Goal: Information Seeking & Learning: Learn about a topic

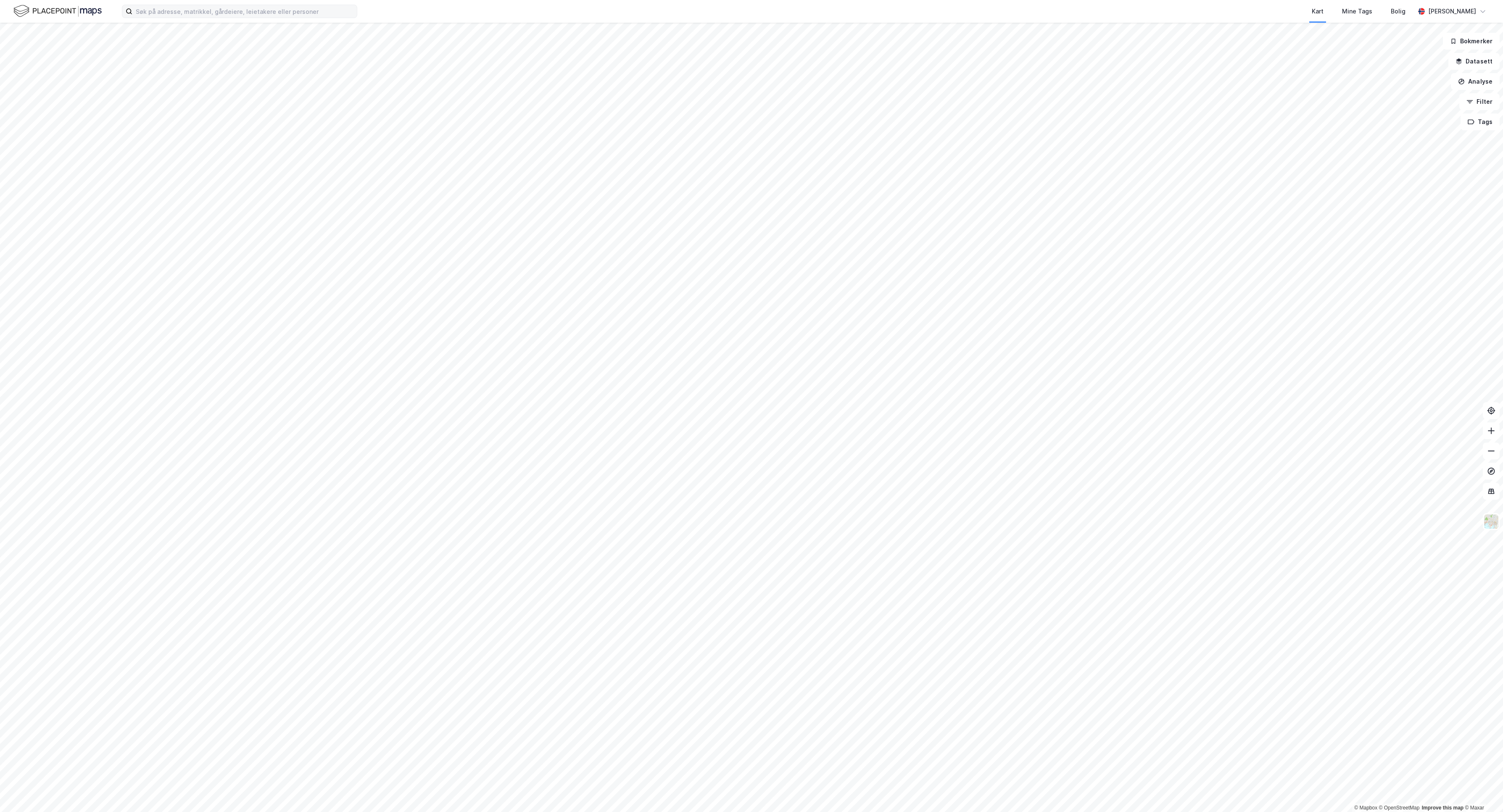
click at [176, 20] on div "Kart Mine Tags [PERSON_NAME]" at bounding box center [751, 11] width 1503 height 23
drag, startPoint x: 184, startPoint y: 12, endPoint x: 210, endPoint y: 16, distance: 26.3
click at [189, 12] on input at bounding box center [245, 11] width 224 height 12
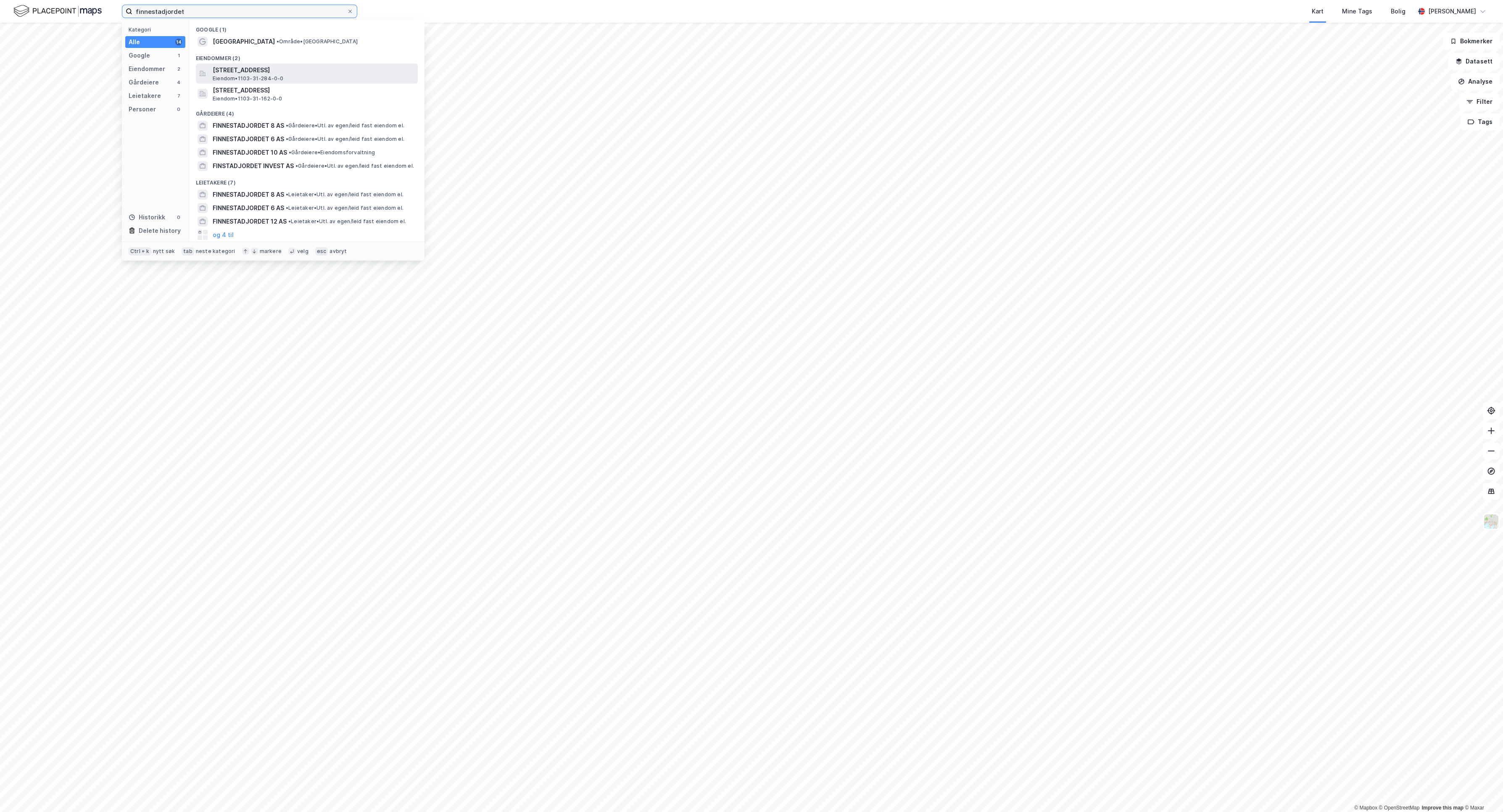
type input "finnestadjordet"
click at [253, 75] on span "Eiendom • 1103-31-284-0-0" at bounding box center [248, 79] width 71 height 7
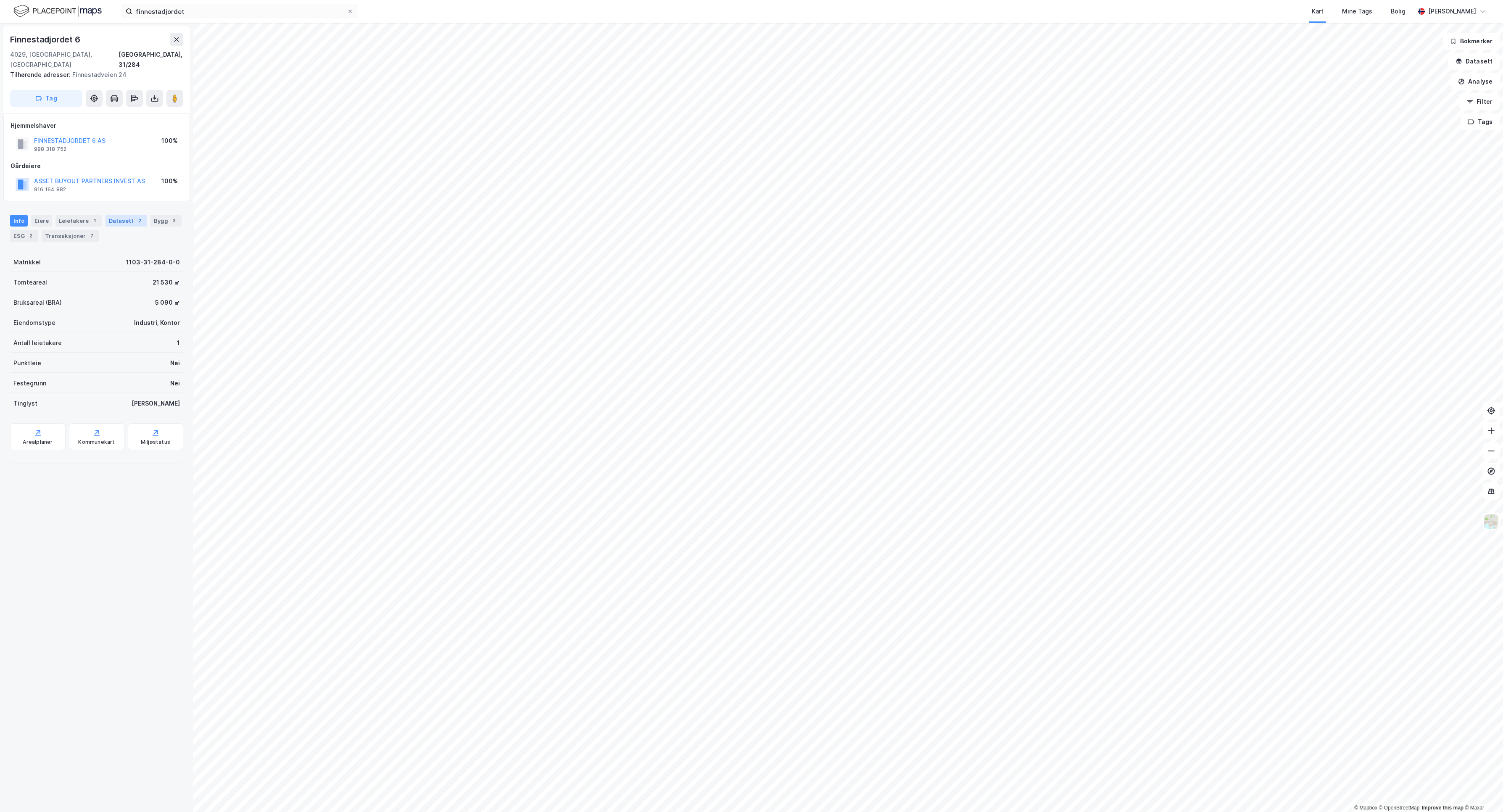
click at [132, 215] on div "Datasett 2" at bounding box center [125, 220] width 42 height 11
click at [150, 225] on div "Bygg 3" at bounding box center [165, 220] width 31 height 11
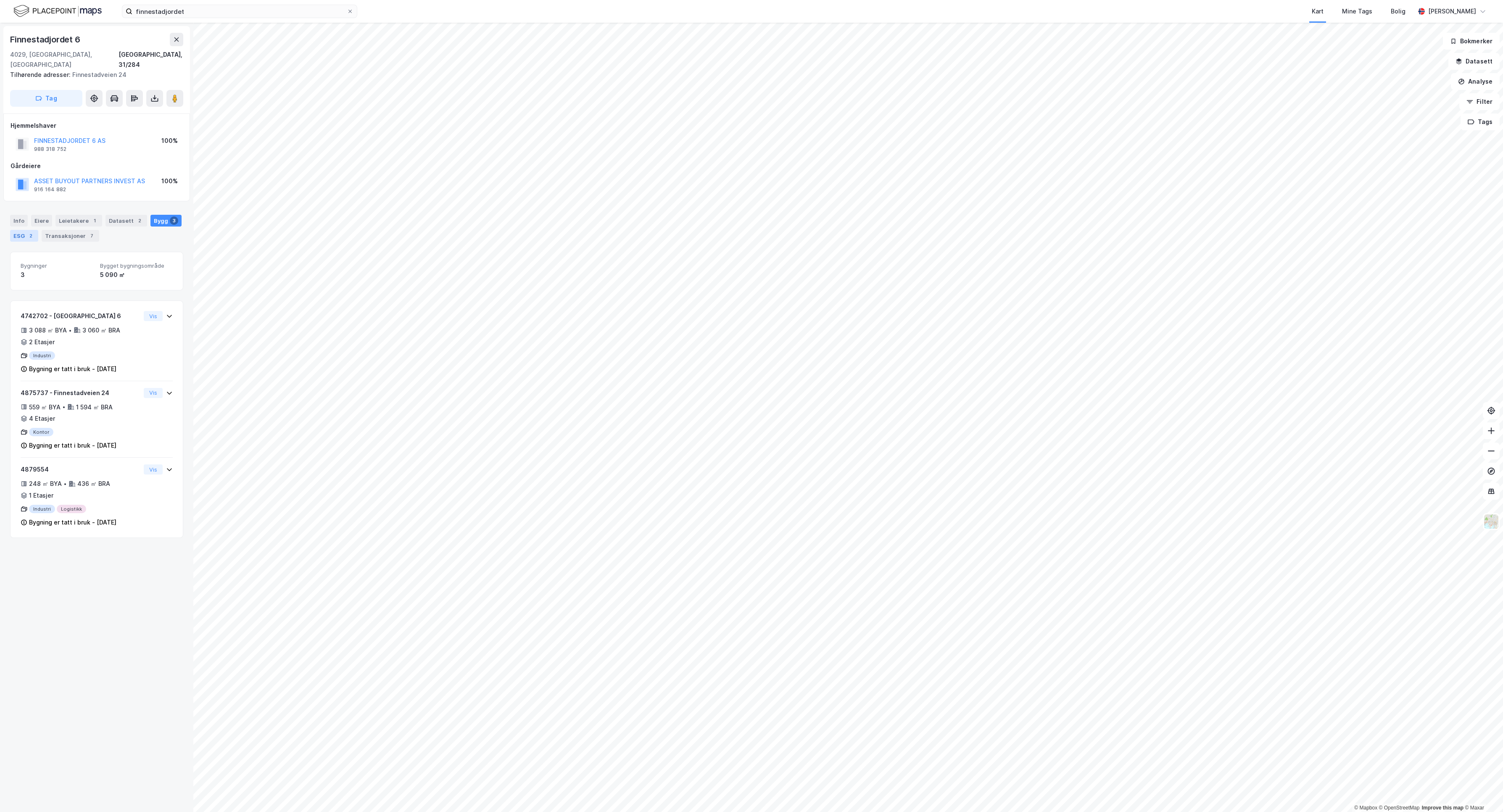
drag, startPoint x: 60, startPoint y: 226, endPoint x: 64, endPoint y: 226, distance: 4.0
click at [34, 231] on div "2" at bounding box center [31, 236] width 9 height 9
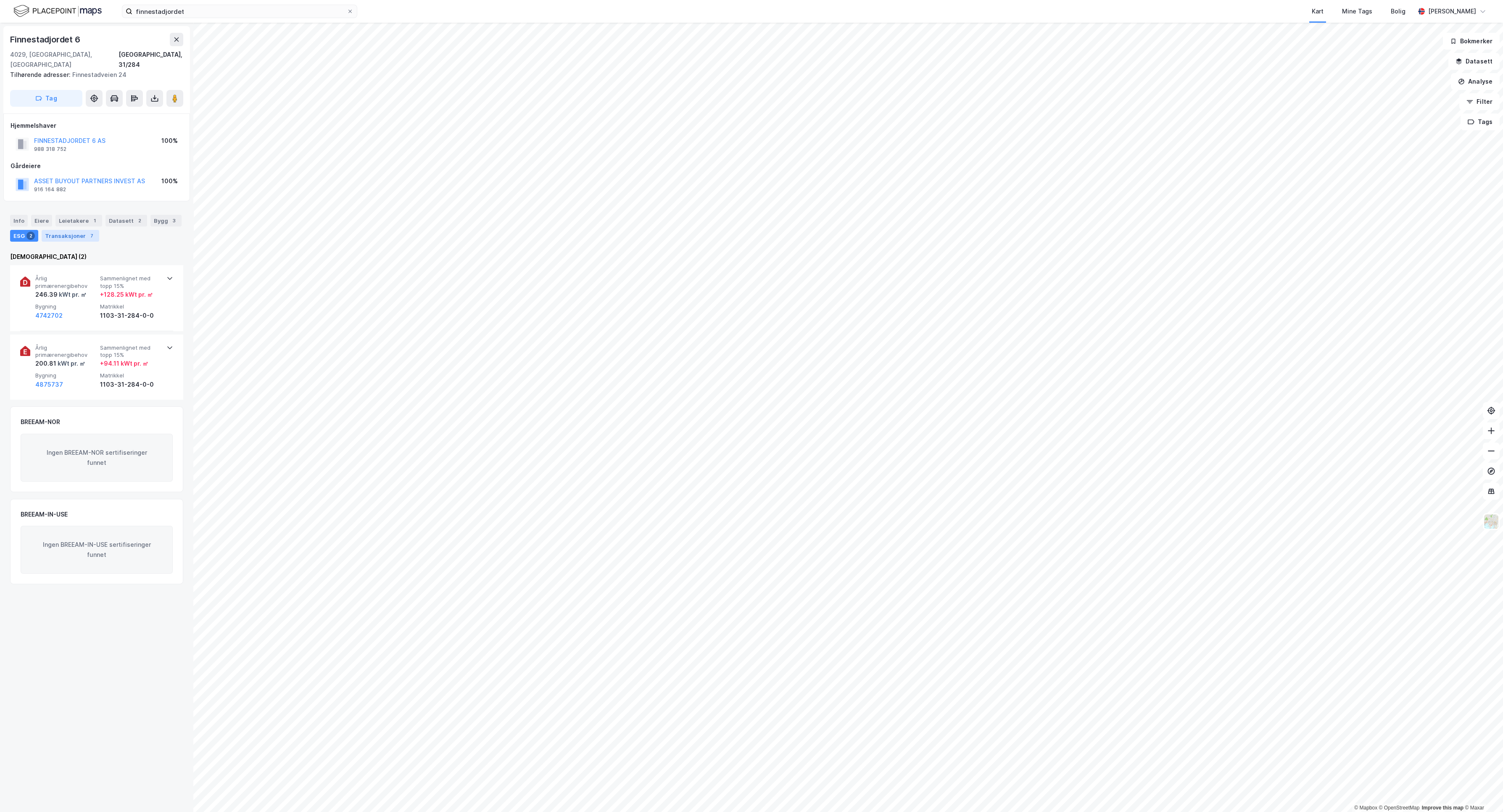
click at [99, 230] on div "Transaksjoner 7" at bounding box center [70, 235] width 57 height 11
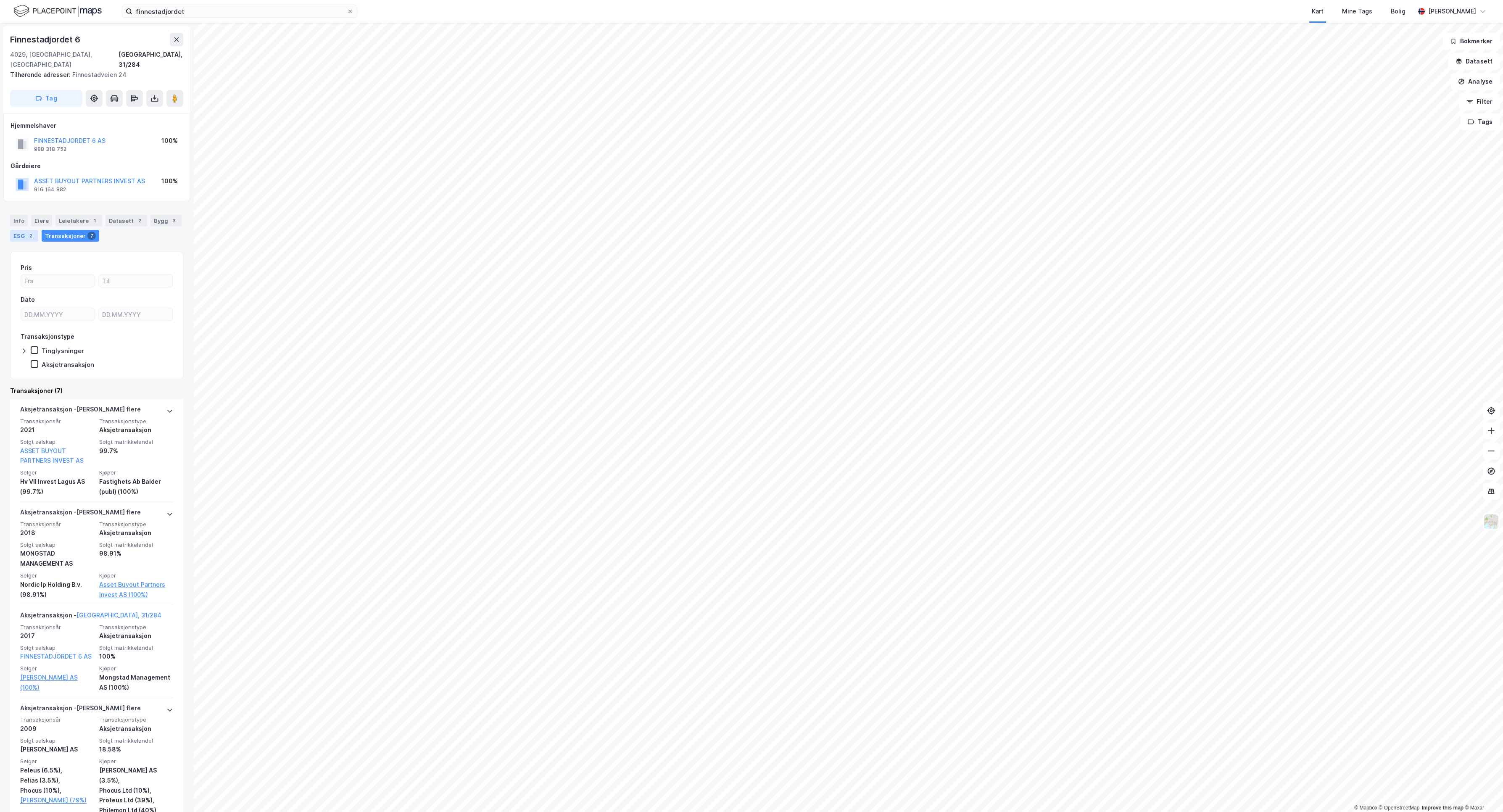
click at [34, 231] on div "2" at bounding box center [31, 236] width 9 height 9
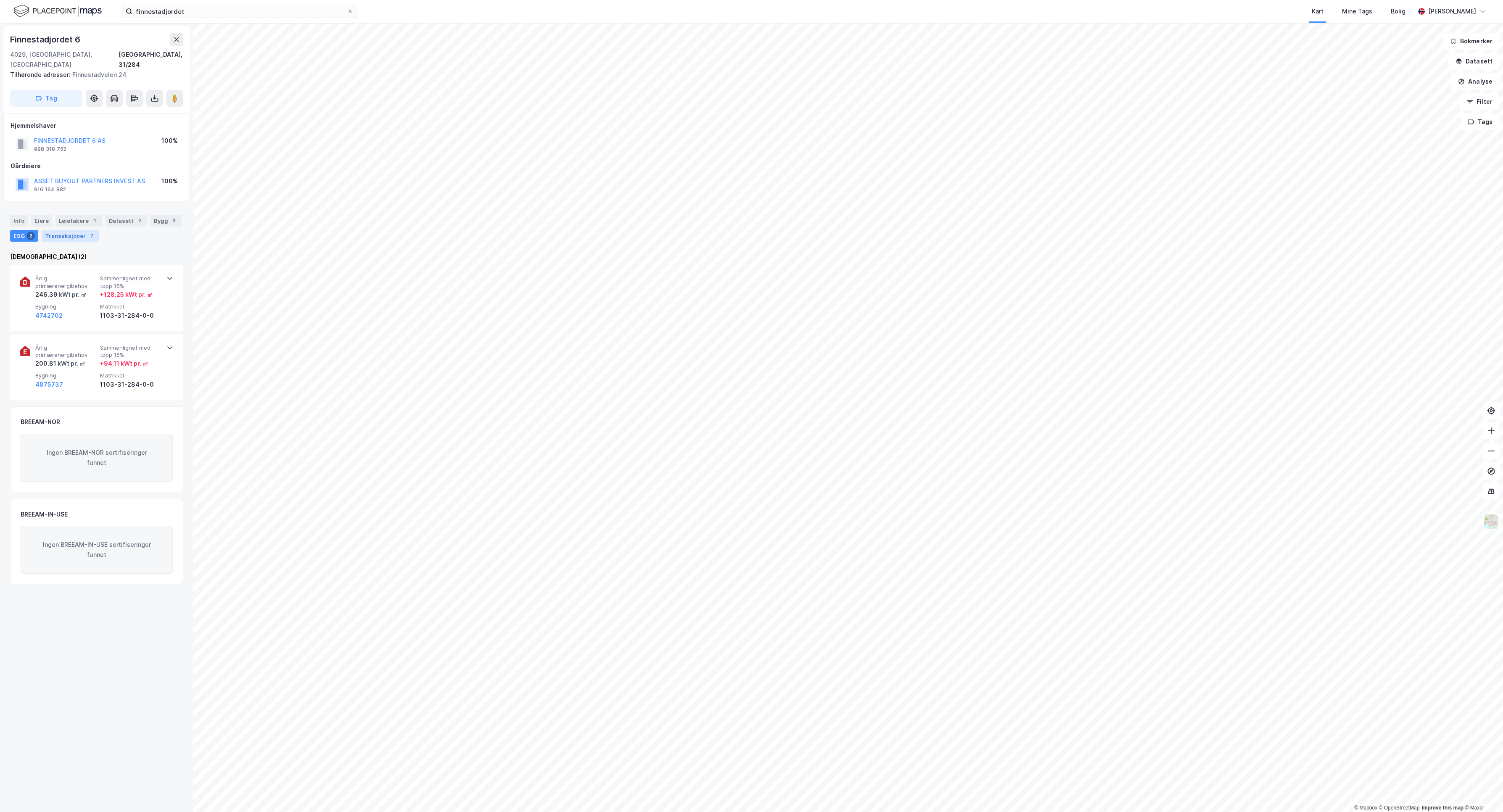
click at [85, 230] on div "Transaksjoner 7" at bounding box center [70, 235] width 57 height 11
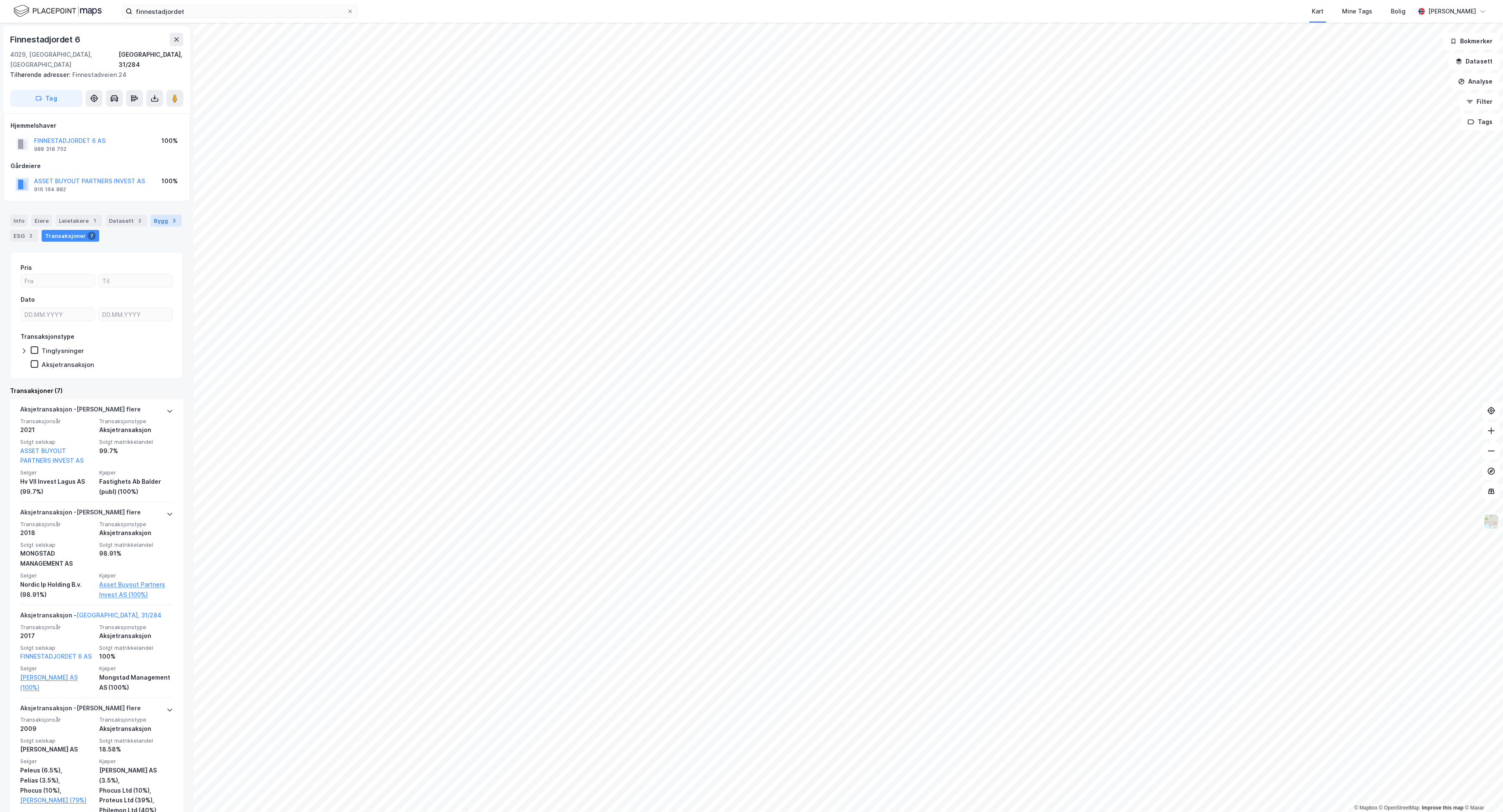
click at [150, 226] on div "Bygg 3" at bounding box center [165, 220] width 31 height 11
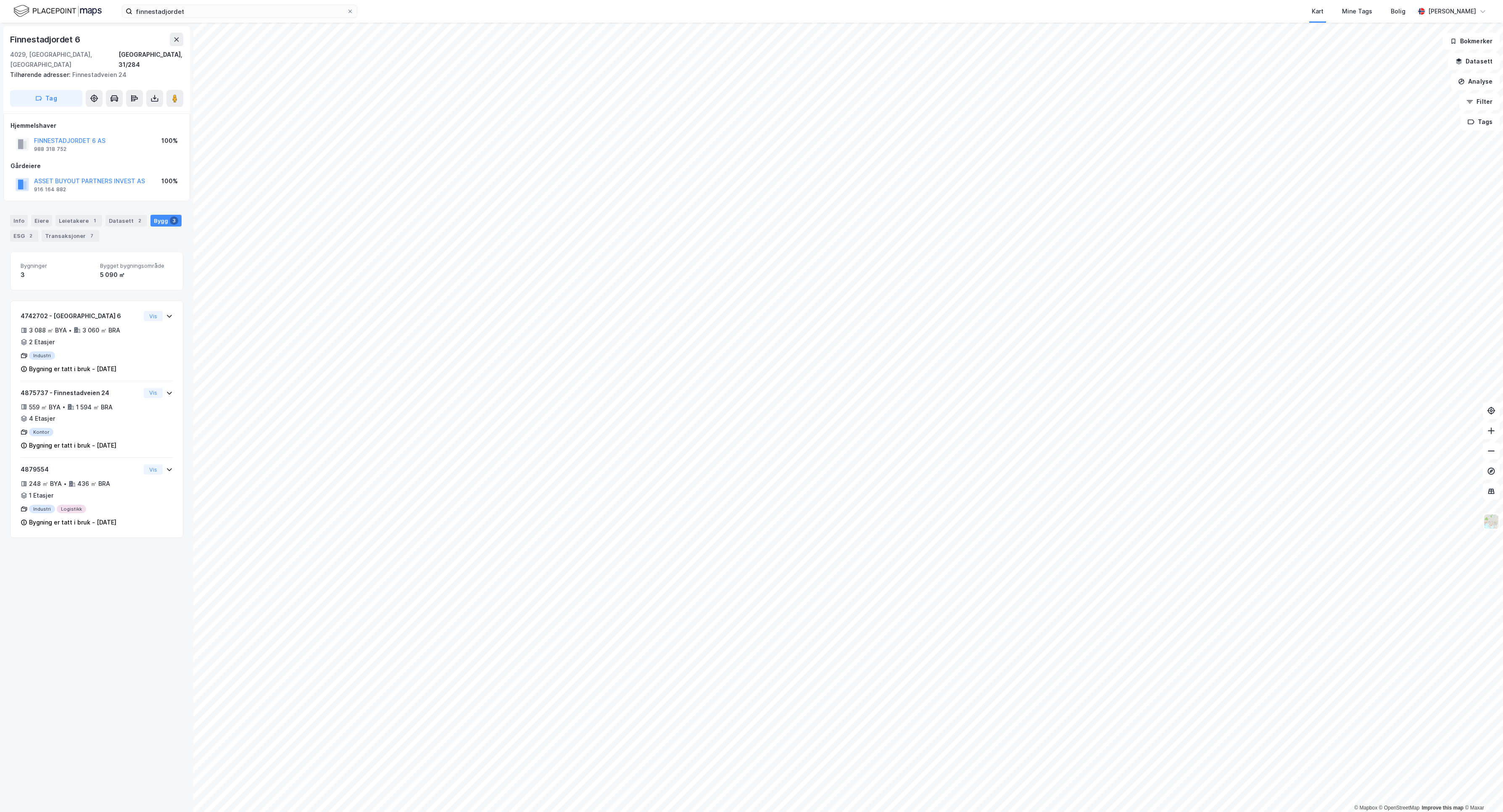
click at [72, 221] on div "Info [PERSON_NAME] 1 Datasett 2 Bygg 3 ESG 2 Transaksjoner 7" at bounding box center [96, 228] width 173 height 27
click at [79, 230] on div "Transaksjoner 7" at bounding box center [70, 235] width 57 height 11
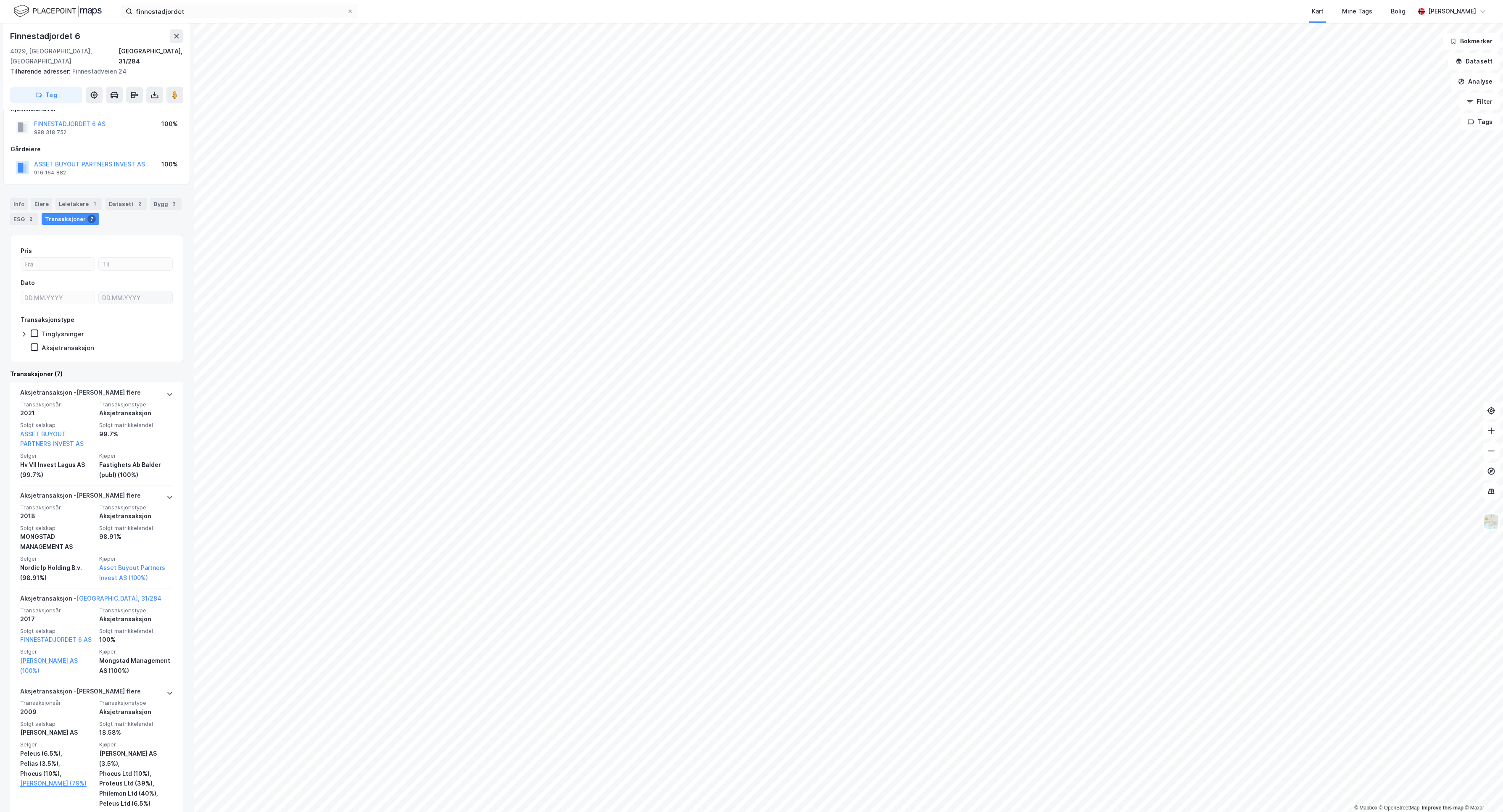
scroll to position [63, 0]
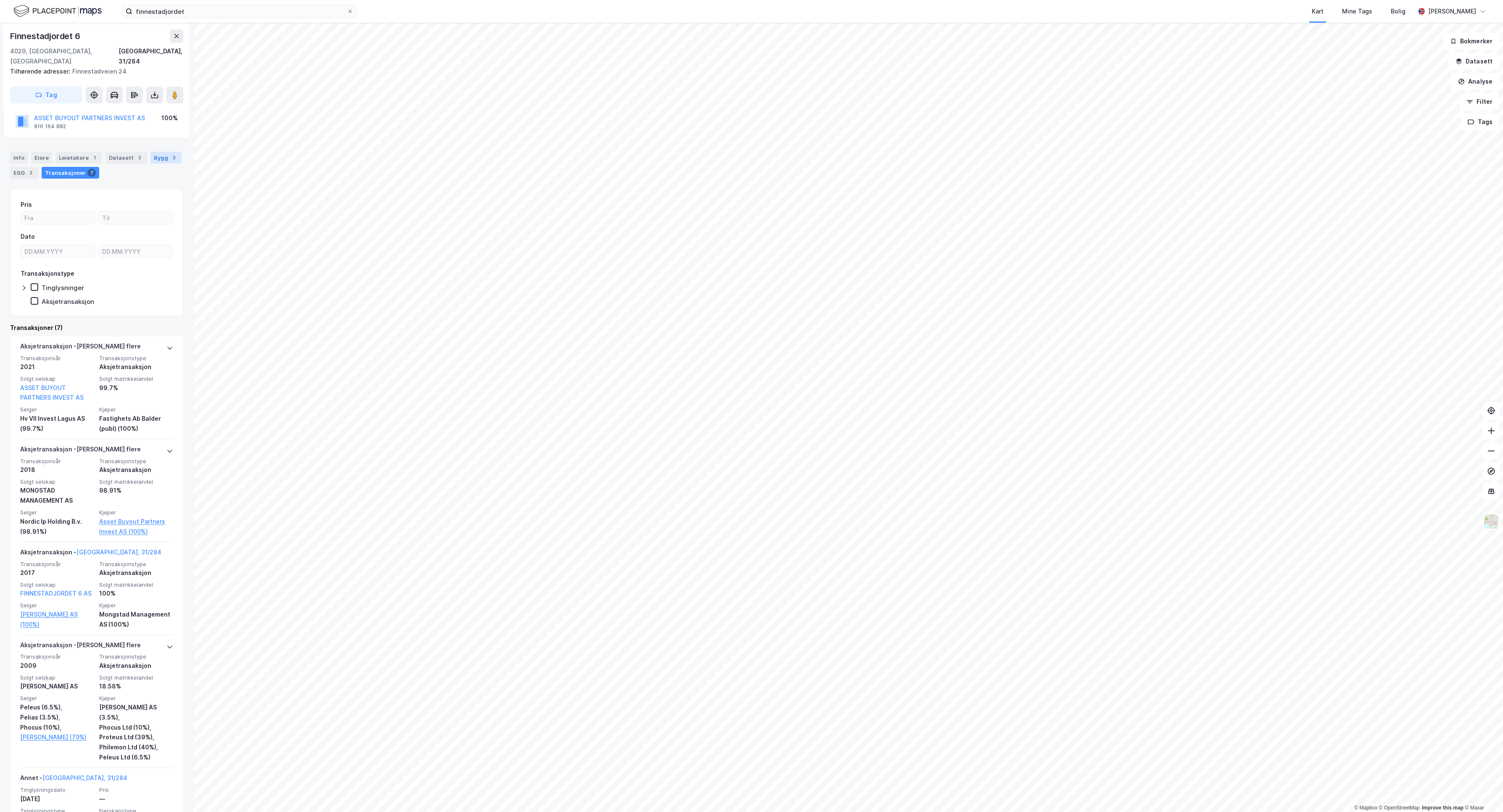
click at [150, 161] on div "Bygg 3" at bounding box center [165, 157] width 31 height 11
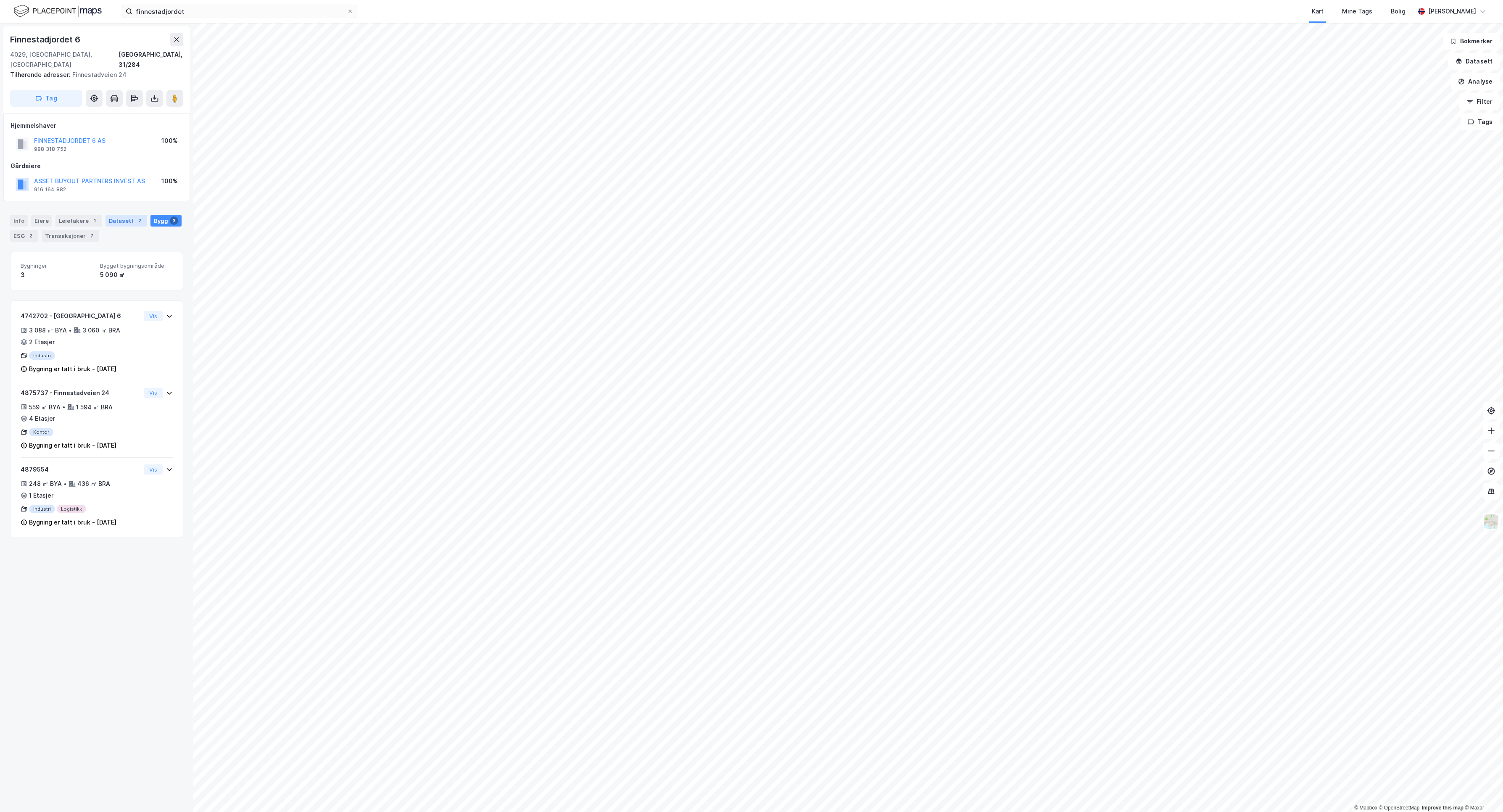
click at [122, 215] on div "Datasett 2" at bounding box center [125, 220] width 42 height 11
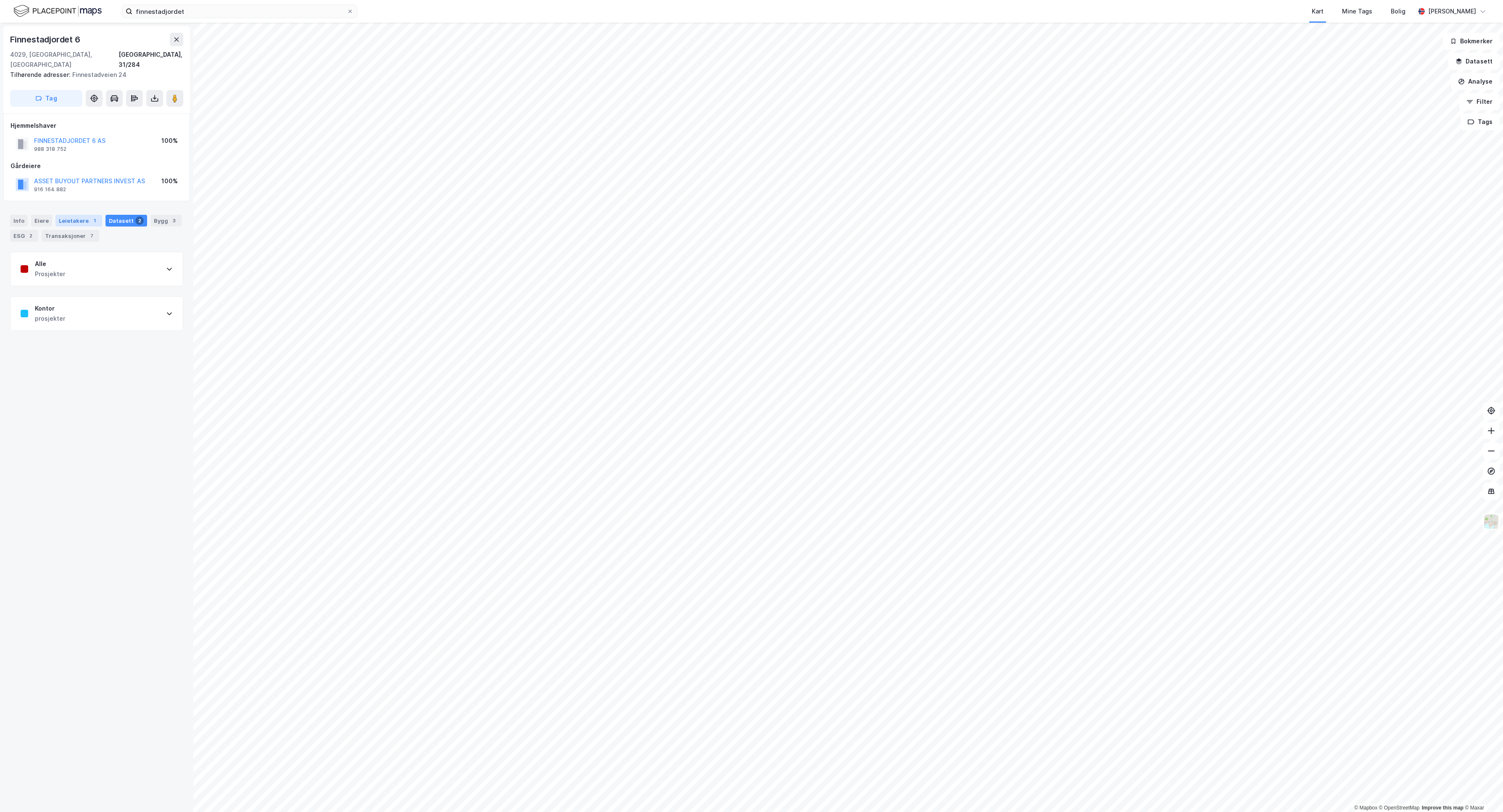
click at [75, 215] on div "Leietakere 1" at bounding box center [79, 220] width 47 height 11
click at [42, 215] on div "Eiere" at bounding box center [42, 220] width 21 height 11
click at [15, 215] on div "Info" at bounding box center [19, 220] width 18 height 11
